Goal: Information Seeking & Learning: Learn about a topic

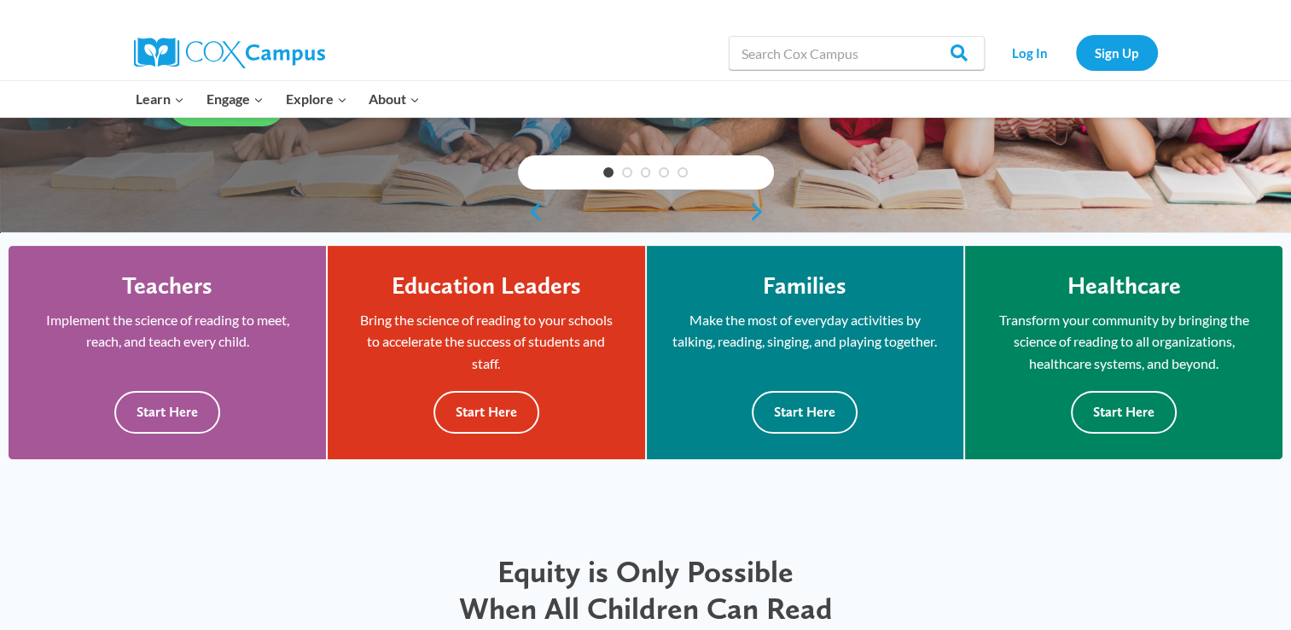
scroll to position [375, 0]
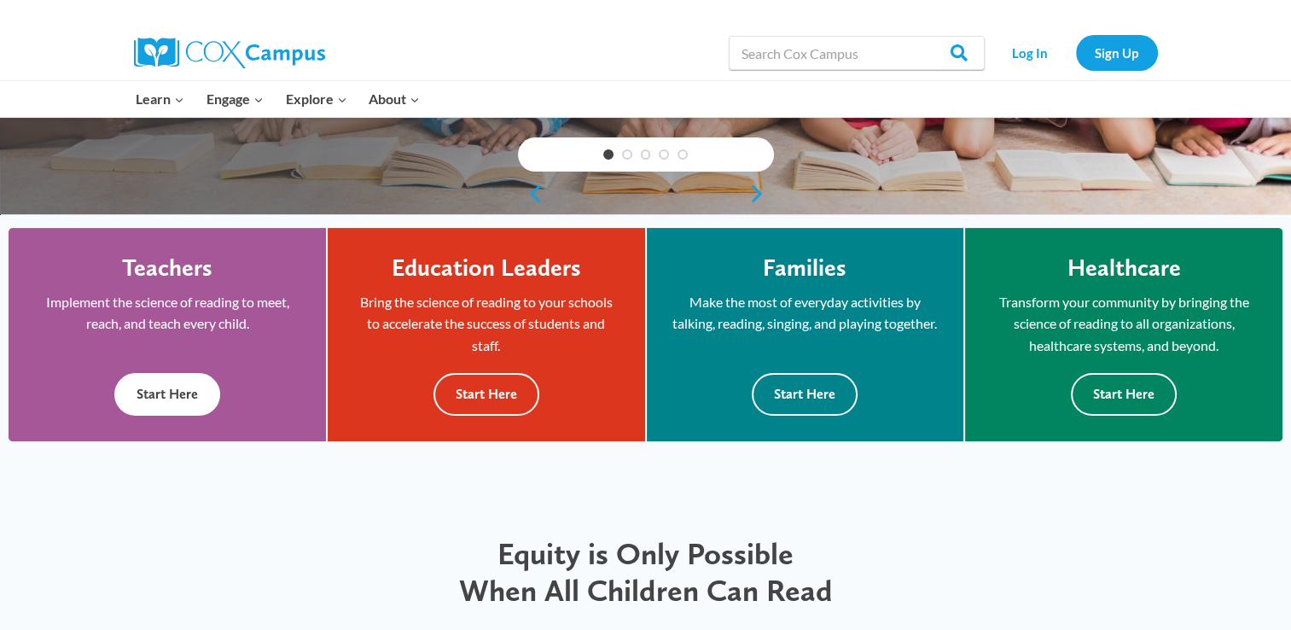
click at [171, 403] on button "Start Here" at bounding box center [167, 394] width 106 height 42
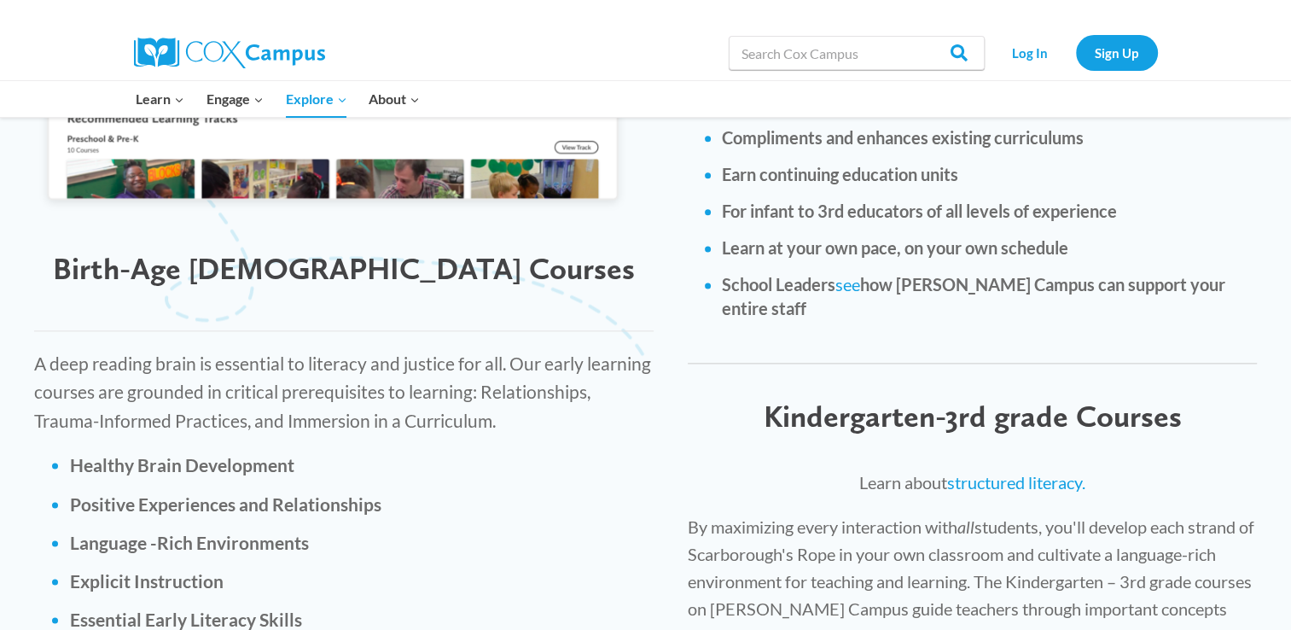
scroll to position [2188, 0]
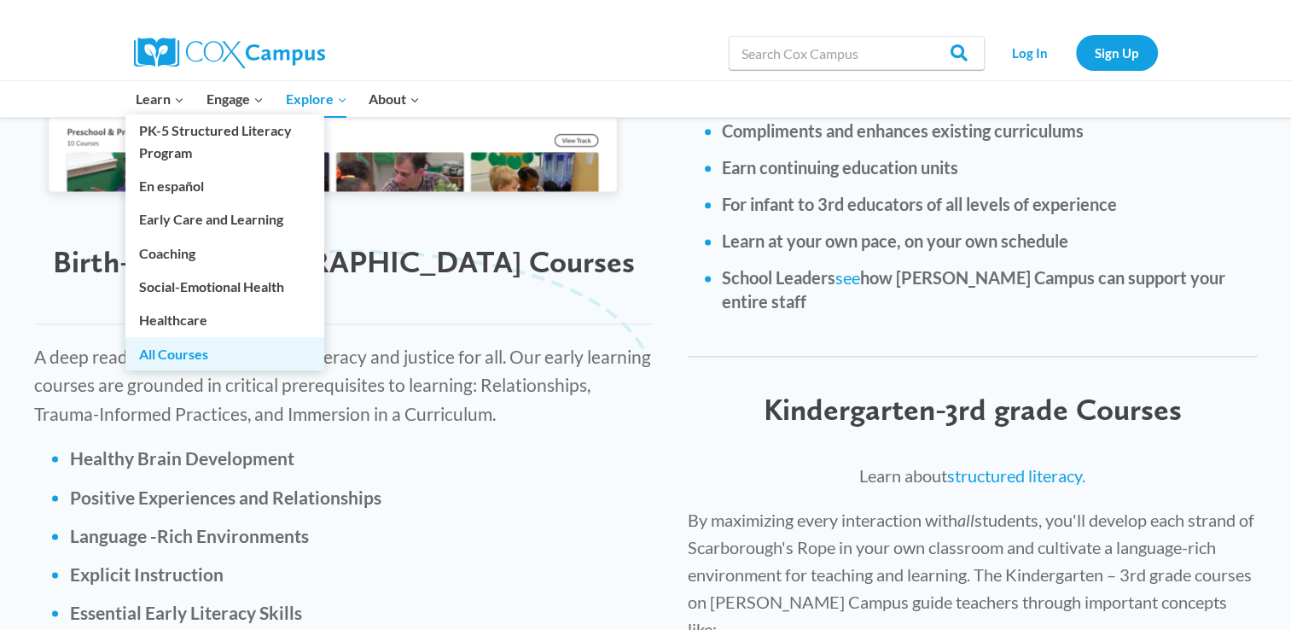
click at [177, 349] on link "All Courses" at bounding box center [224, 353] width 199 height 32
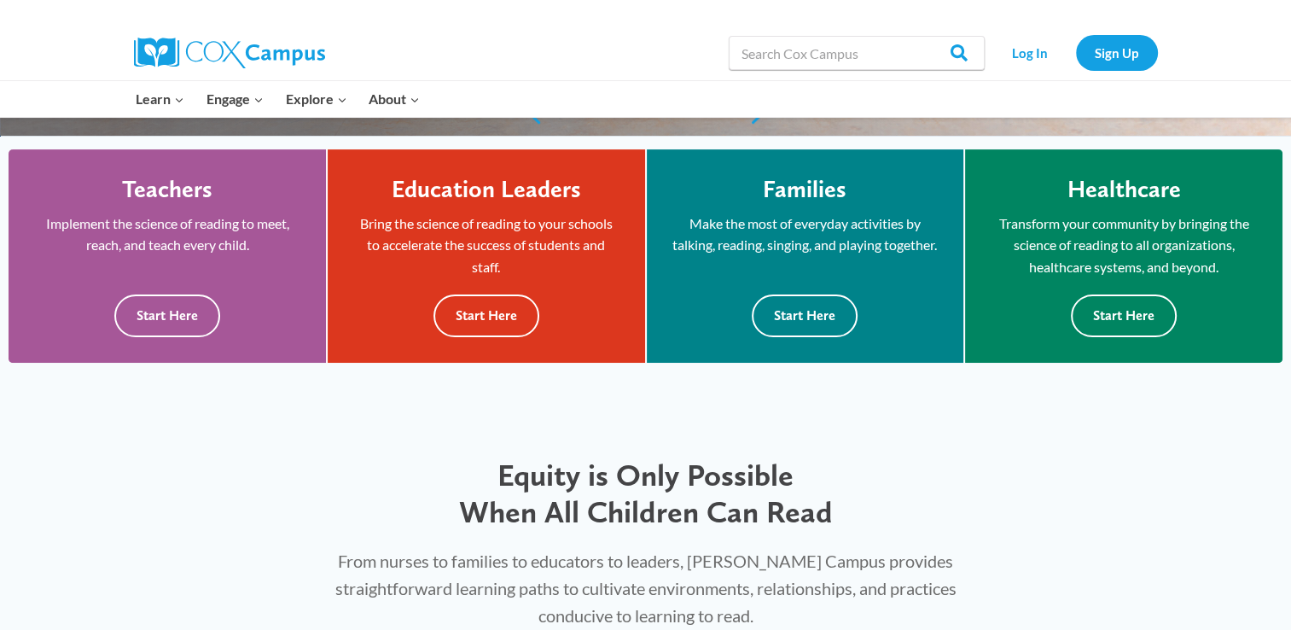
scroll to position [450, 0]
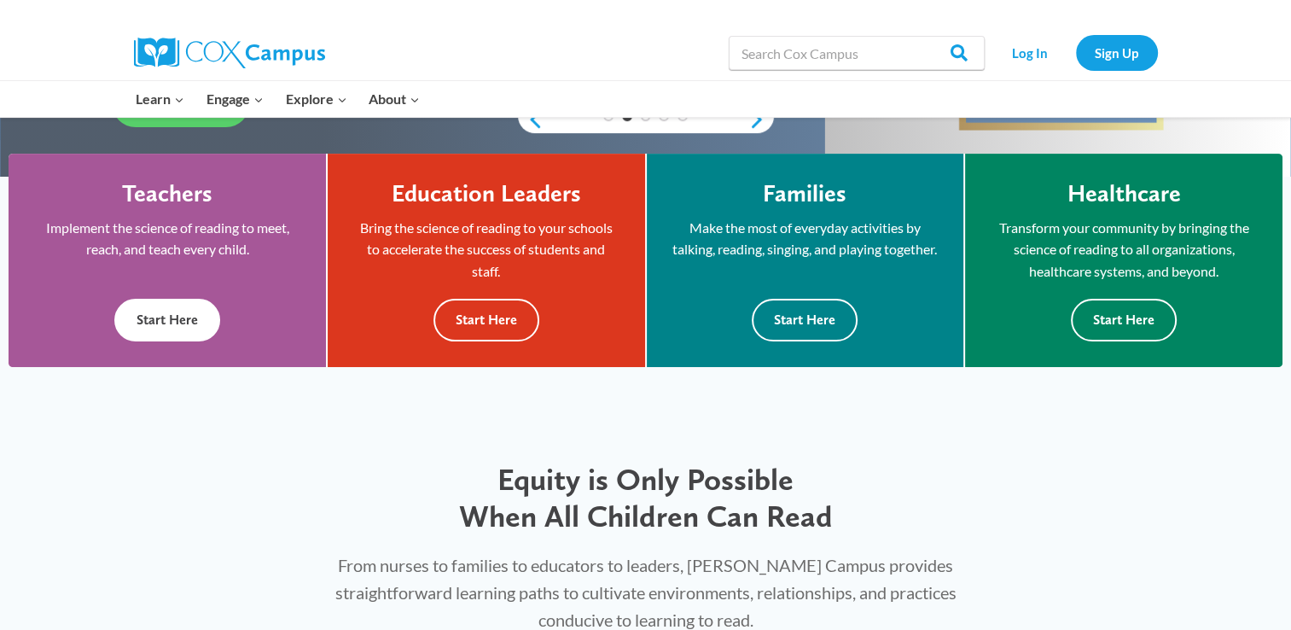
click at [156, 327] on button "Start Here" at bounding box center [167, 320] width 106 height 42
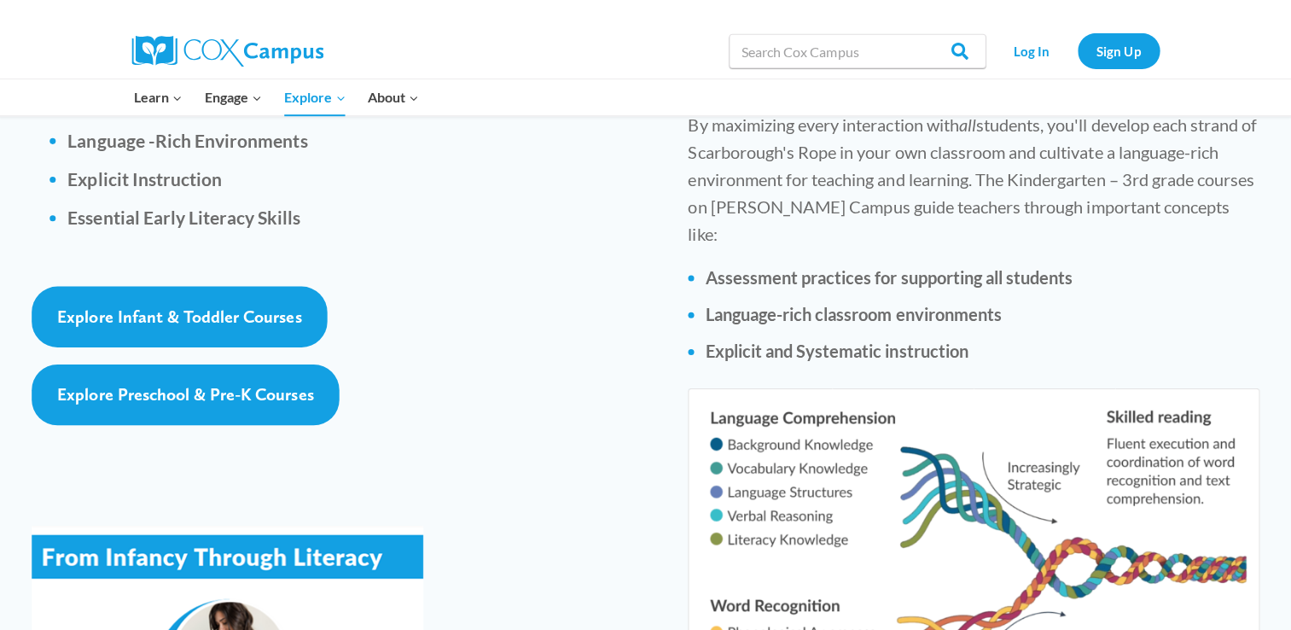
scroll to position [2582, 0]
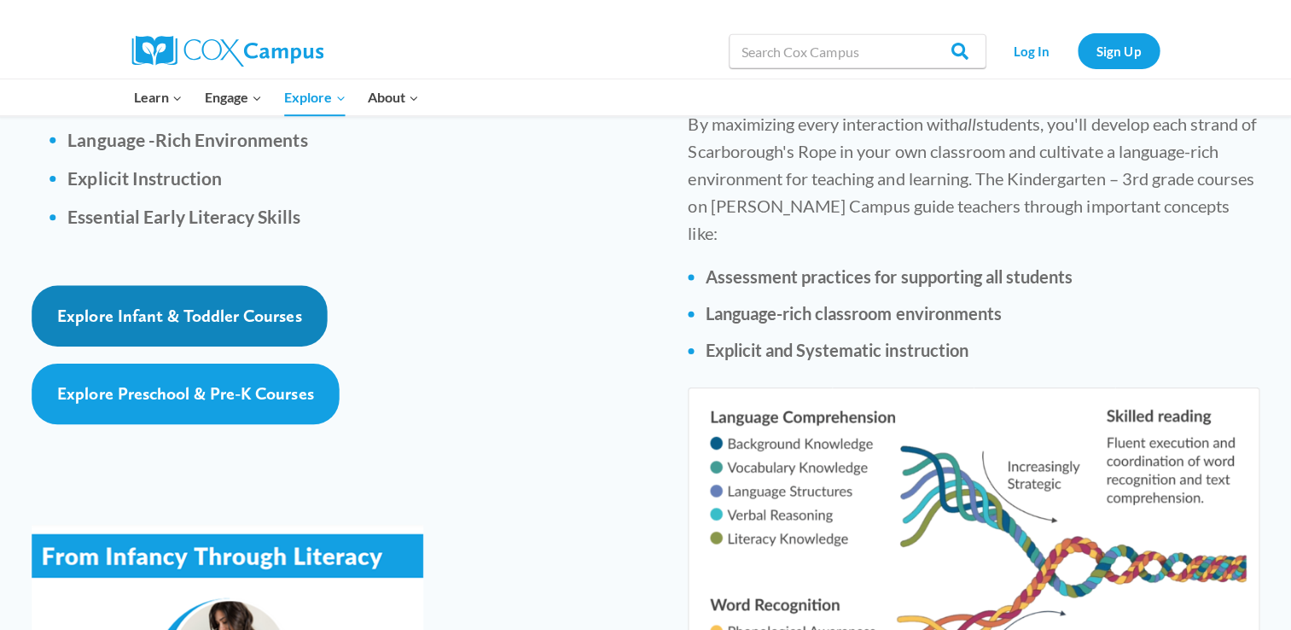
click at [110, 306] on span "Explore Infant & Toddler Courses" at bounding box center [181, 316] width 243 height 20
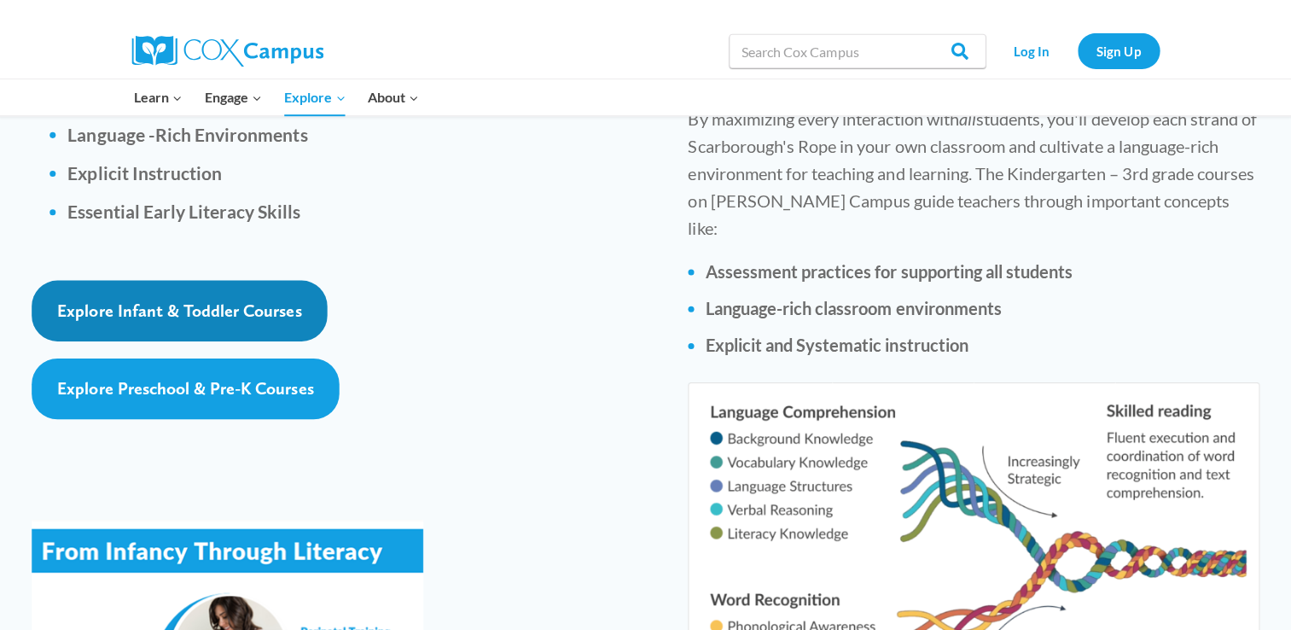
scroll to position [2596, 0]
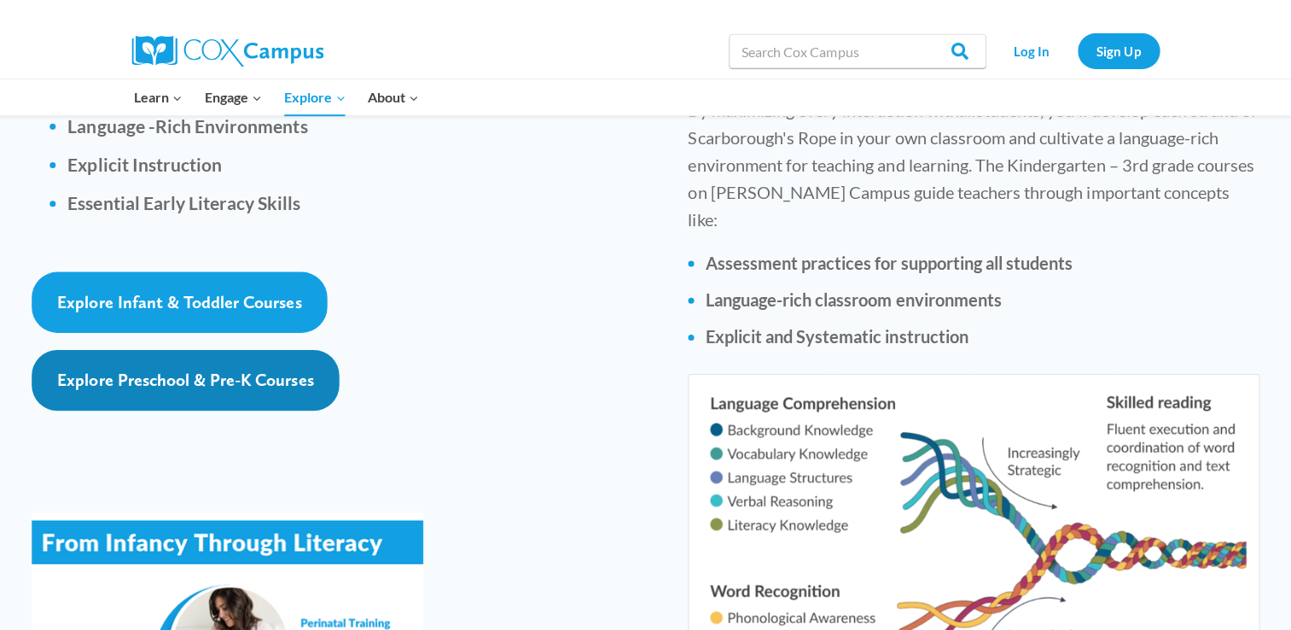
click at [138, 370] on span "Explore Preschool & Pre-K Courses" at bounding box center [187, 380] width 255 height 20
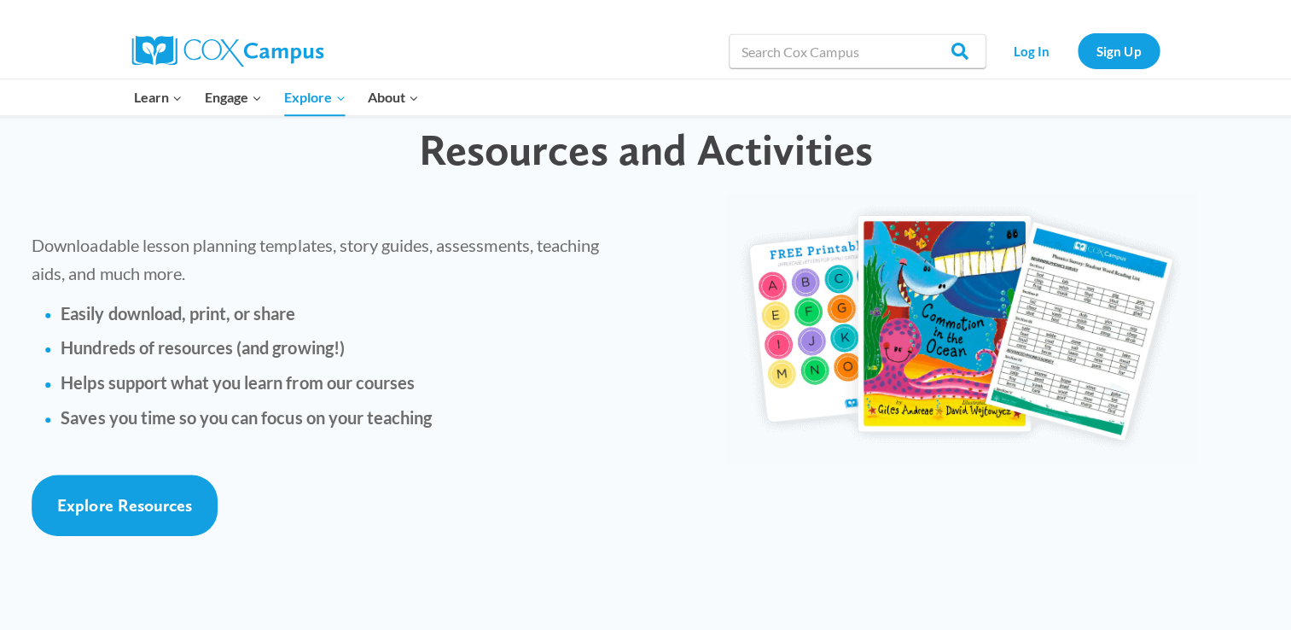
scroll to position [3774, 0]
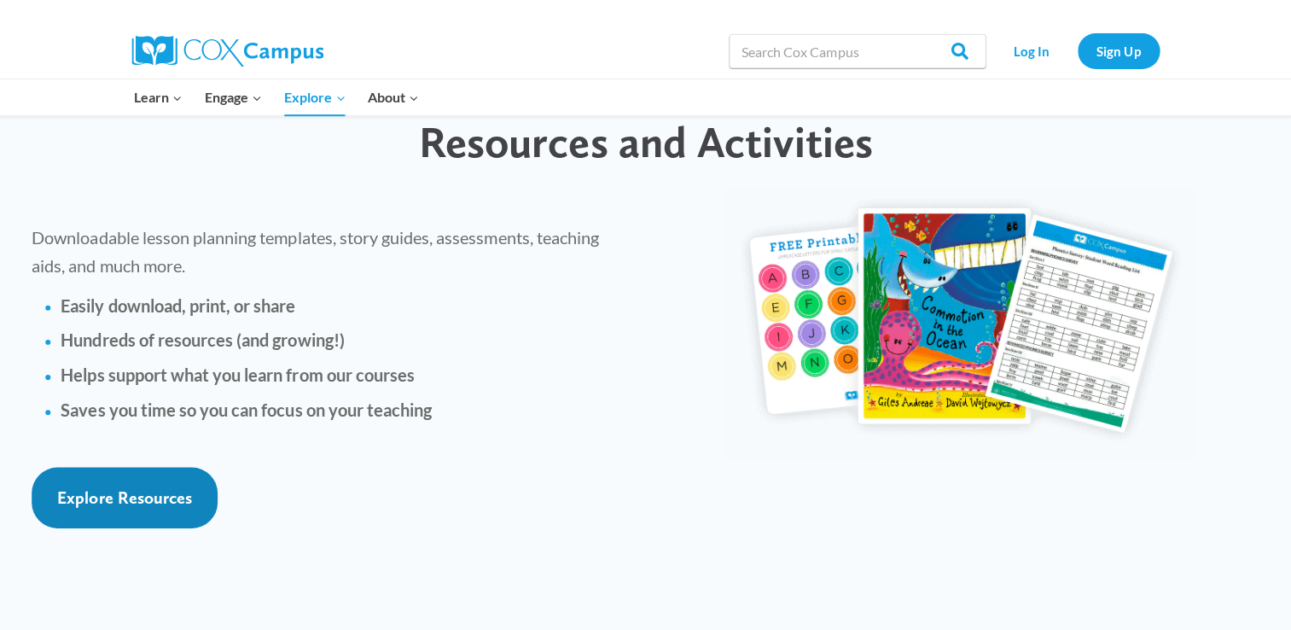
click at [94, 487] on span "Explore Resources" at bounding box center [127, 497] width 134 height 20
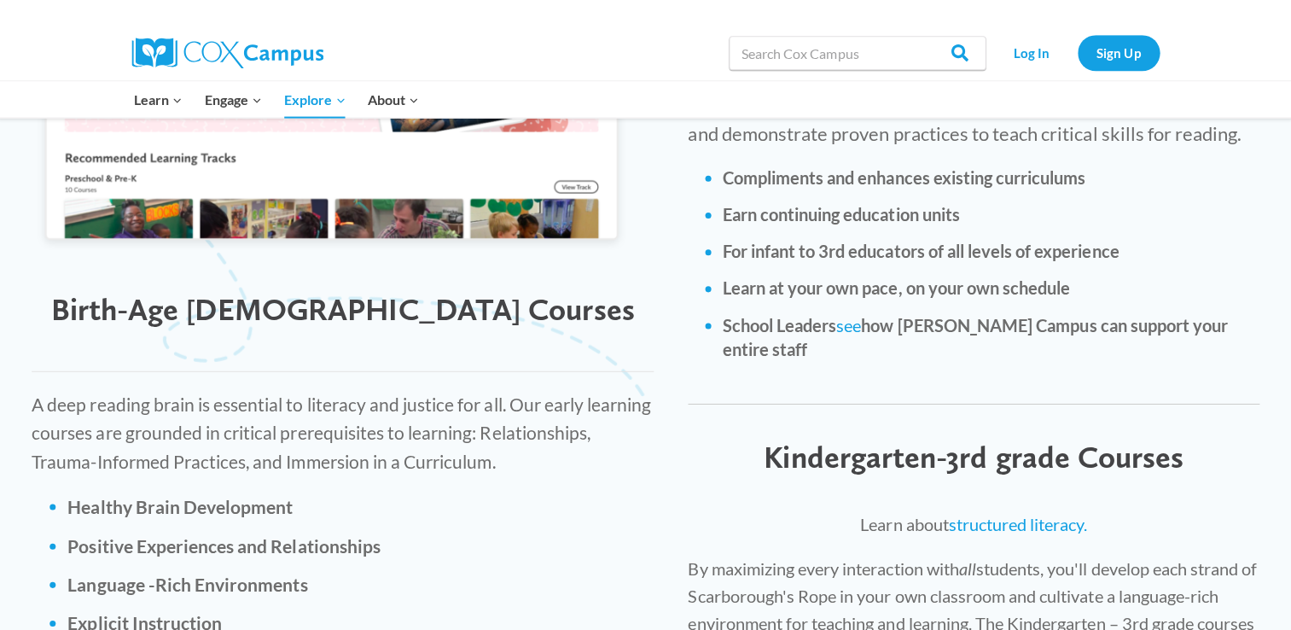
scroll to position [2140, 0]
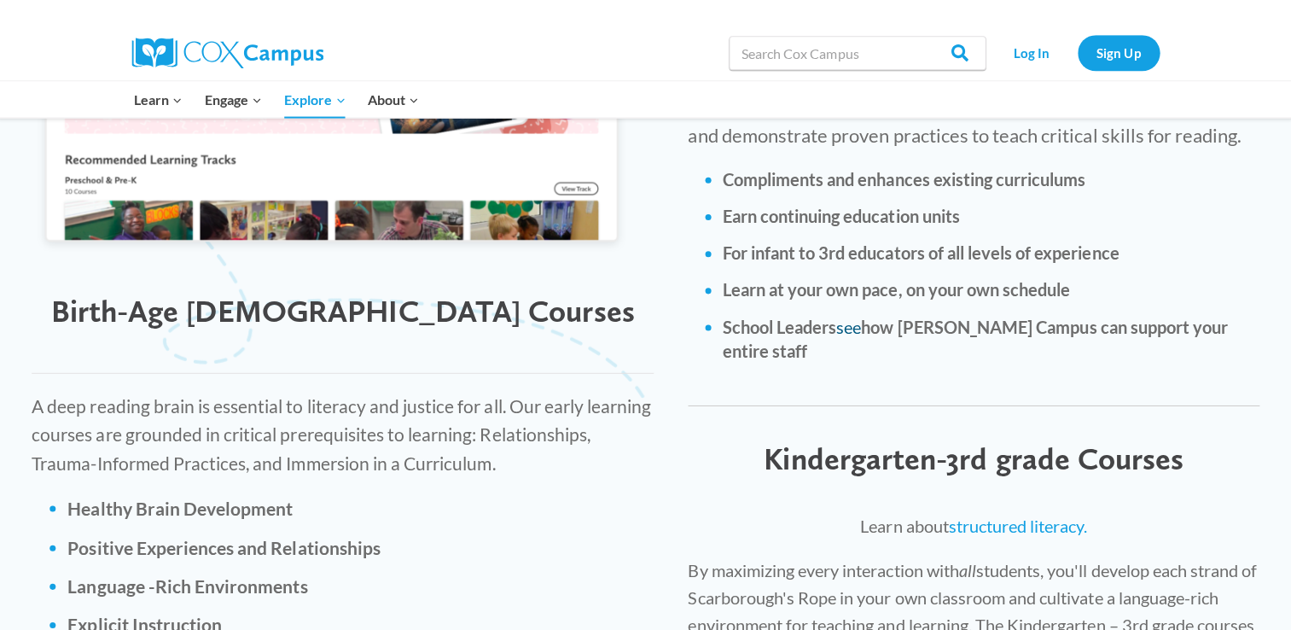
click at [850, 315] on link "see" at bounding box center [847, 325] width 25 height 20
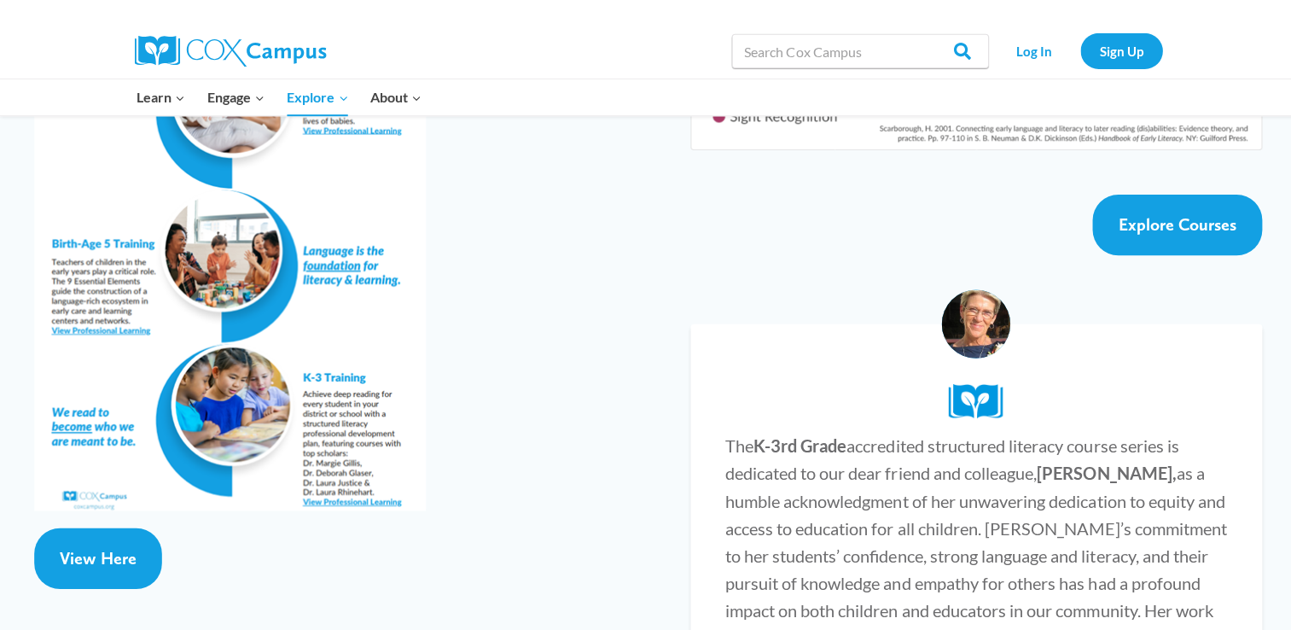
scroll to position [3145, 0]
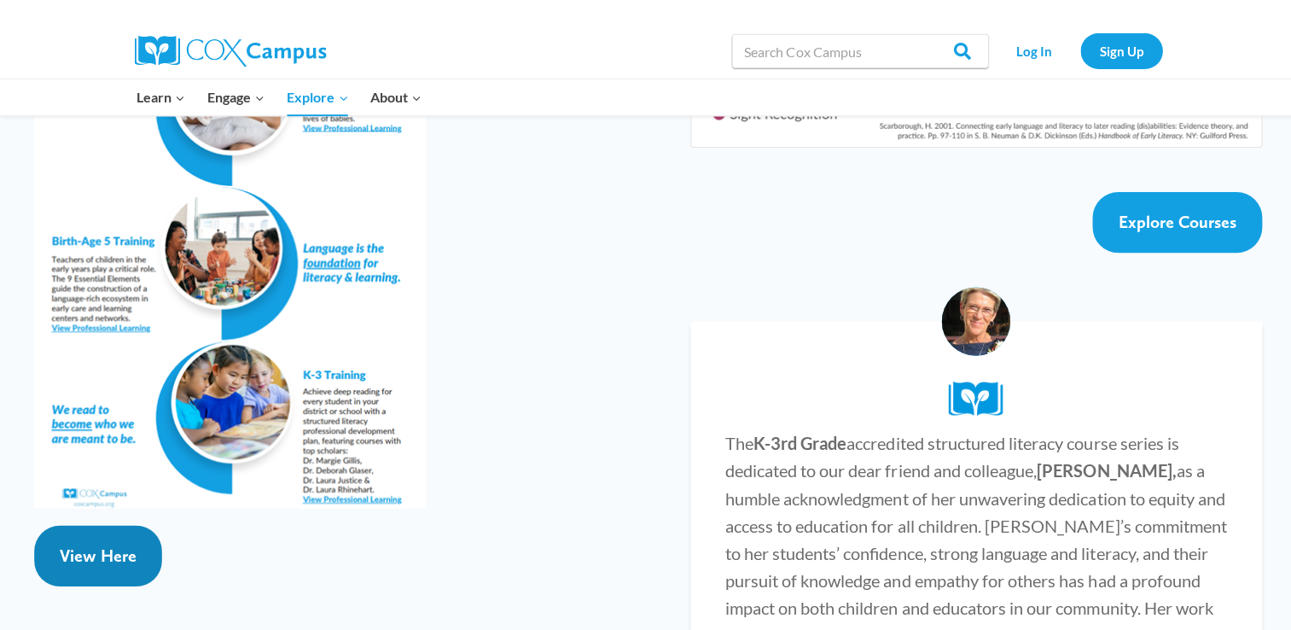
click at [89, 544] on span "View Here" at bounding box center [98, 554] width 76 height 20
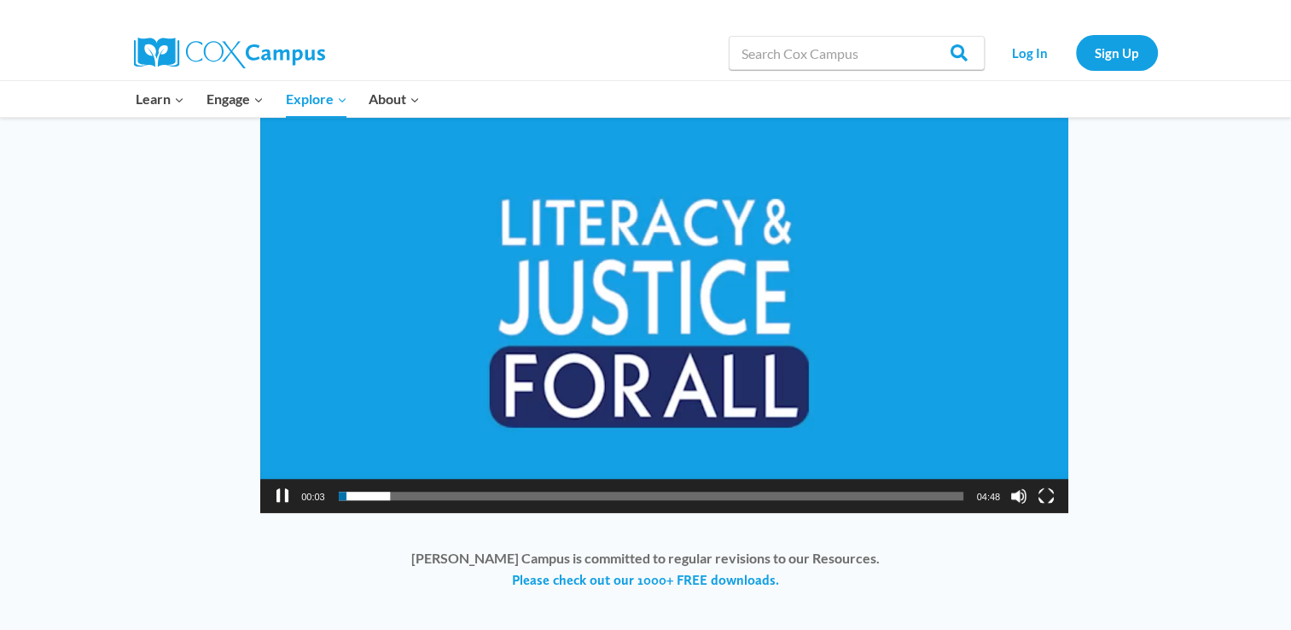
scroll to position [1306, 0]
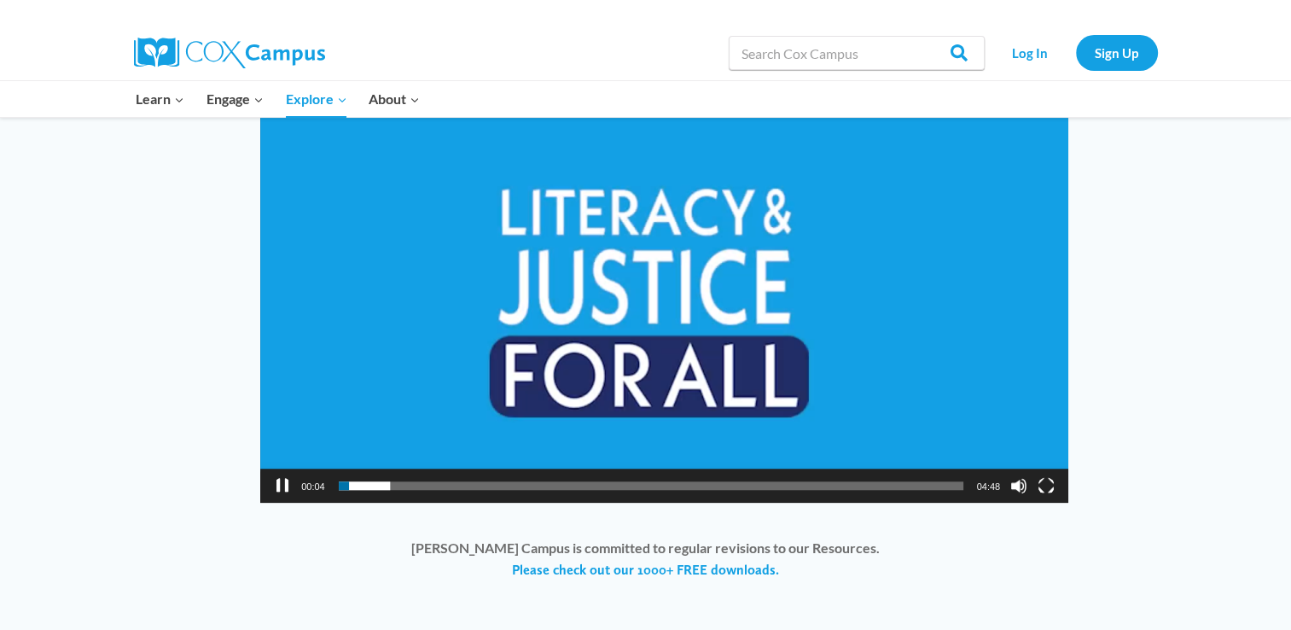
click at [284, 477] on button "Pause" at bounding box center [282, 485] width 17 height 17
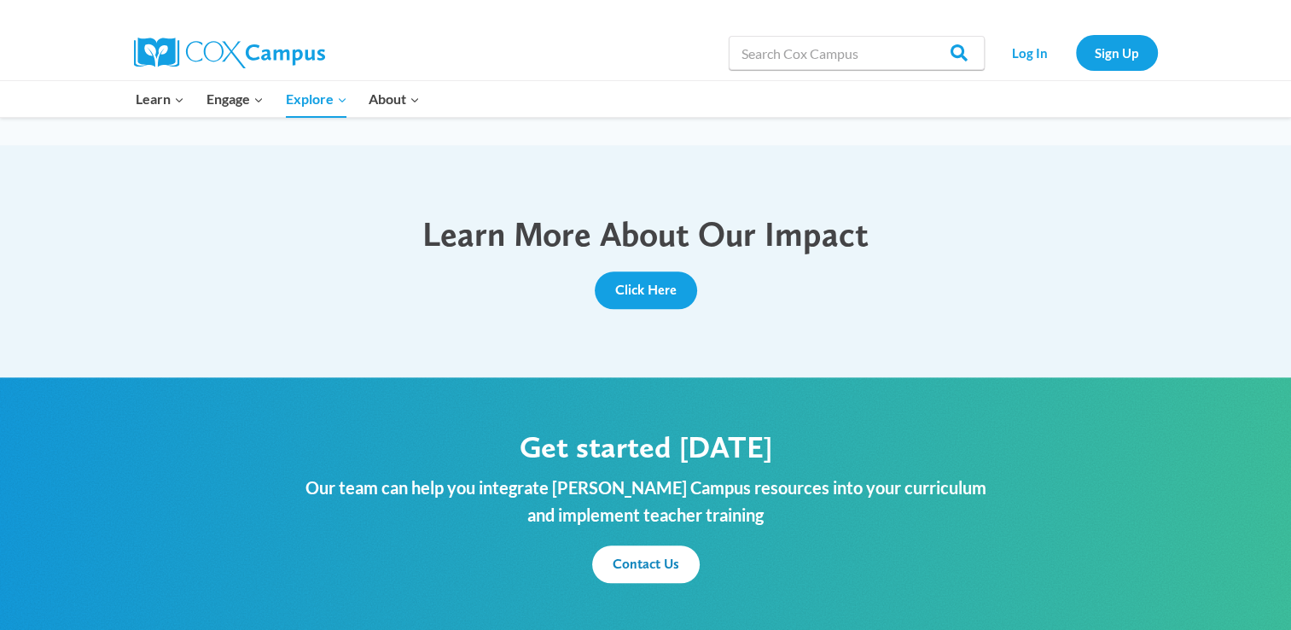
scroll to position [1898, 0]
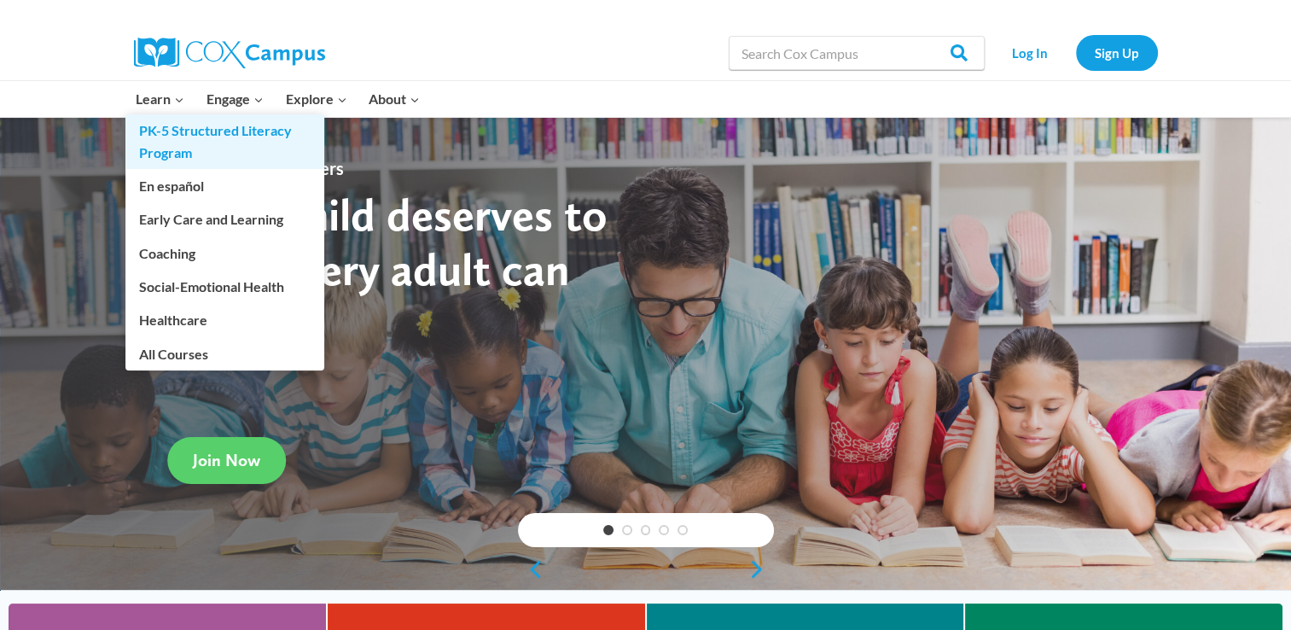
click at [162, 116] on link "PK-5 Structured Literacy Program" at bounding box center [224, 141] width 199 height 55
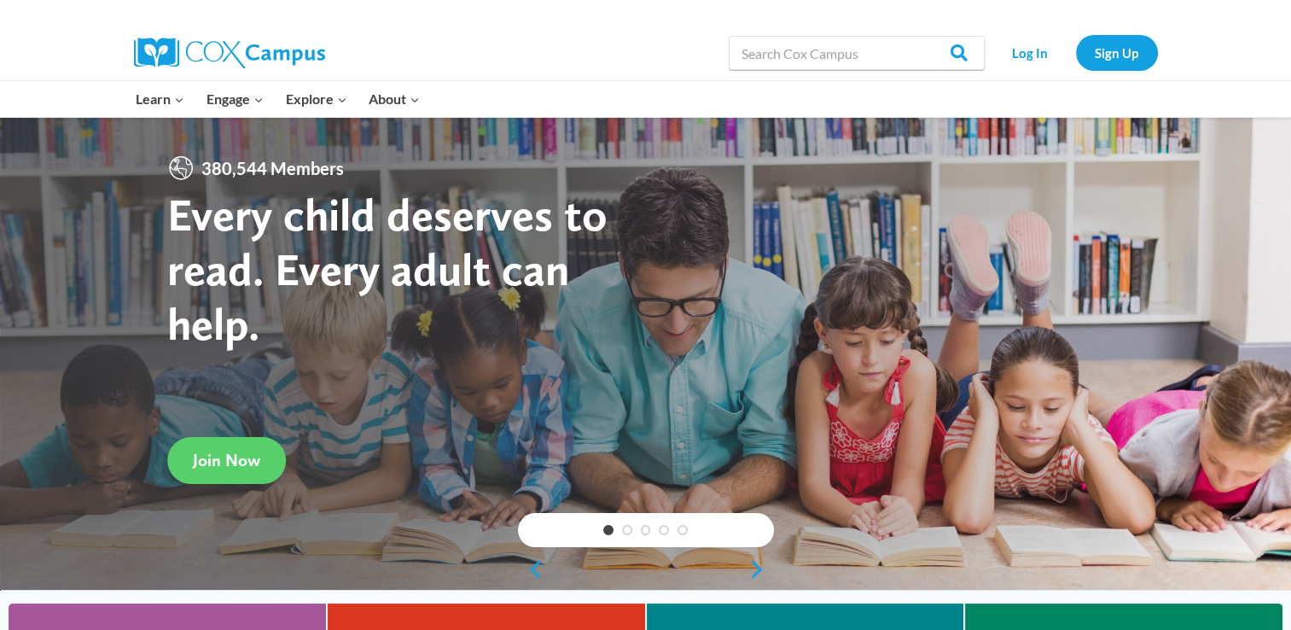
click at [1198, 2] on div at bounding box center [645, 13] width 1291 height 26
click at [1252, 143] on div at bounding box center [645, 353] width 1291 height 473
